Goal: Task Accomplishment & Management: Use online tool/utility

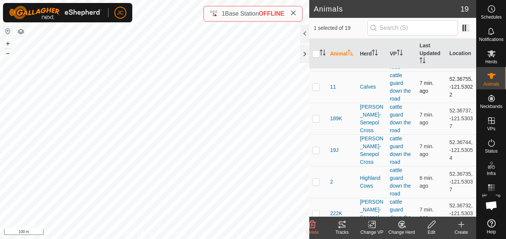
scroll to position [39, 0]
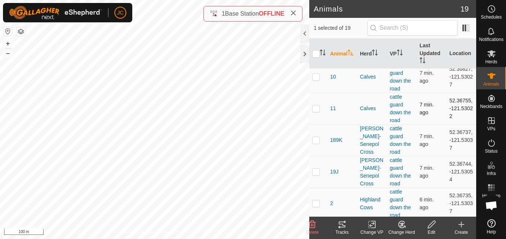
click at [461, 97] on td "52.36755, -121.53022" at bounding box center [461, 109] width 30 height 32
copy td "52.36755"
drag, startPoint x: 444, startPoint y: 114, endPoint x: 451, endPoint y: 122, distance: 10.8
click at [451, 122] on td "52.36755, -121.53022" at bounding box center [461, 109] width 30 height 32
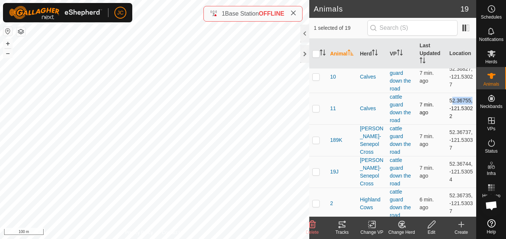
copy td "-121.53022"
drag, startPoint x: 442, startPoint y: 97, endPoint x: 455, endPoint y: 120, distance: 26.3
click at [455, 120] on td "52.36755, -121.53022" at bounding box center [461, 109] width 30 height 32
copy td "52.36755, -121.53022"
